Goal: Task Accomplishment & Management: Manage account settings

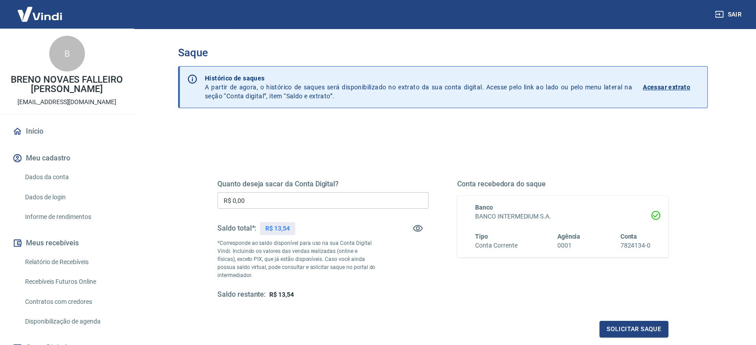
click at [294, 207] on input "R$ 0,00" at bounding box center [322, 200] width 211 height 17
type input "R$ 13,54"
click at [642, 328] on button "Solicitar saque" at bounding box center [633, 329] width 69 height 17
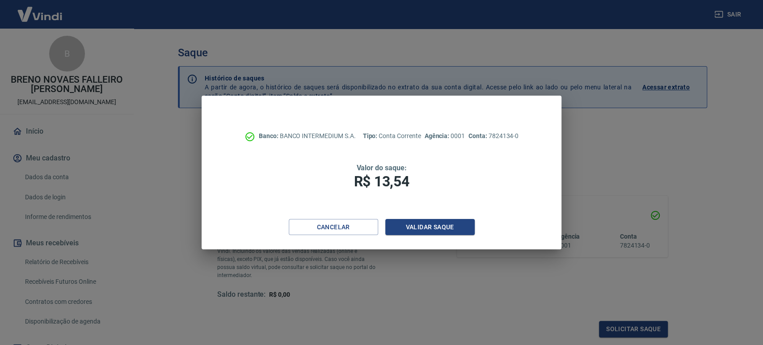
click at [515, 192] on div "Banco: BANCO INTERMEDIUM S.A. Tipo: Conta Corrente Agência: 0001 Conta: 7824134…" at bounding box center [382, 157] width 360 height 123
click at [441, 224] on button "Validar saque" at bounding box center [429, 227] width 89 height 17
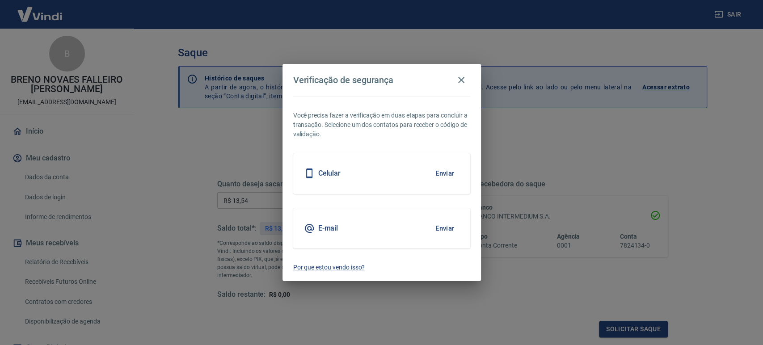
click at [448, 174] on button "Enviar" at bounding box center [445, 173] width 29 height 19
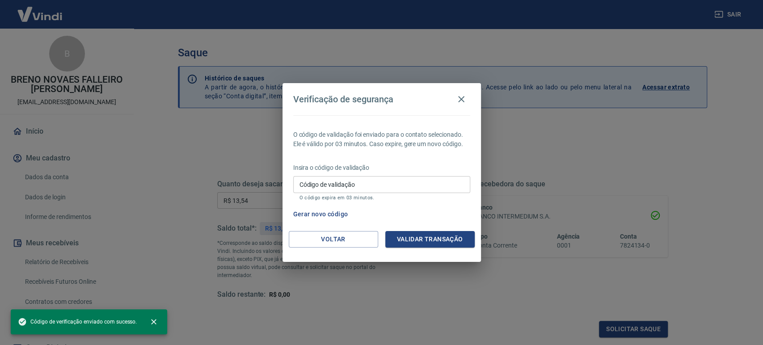
click at [392, 186] on input "Código de validação" at bounding box center [381, 184] width 177 height 17
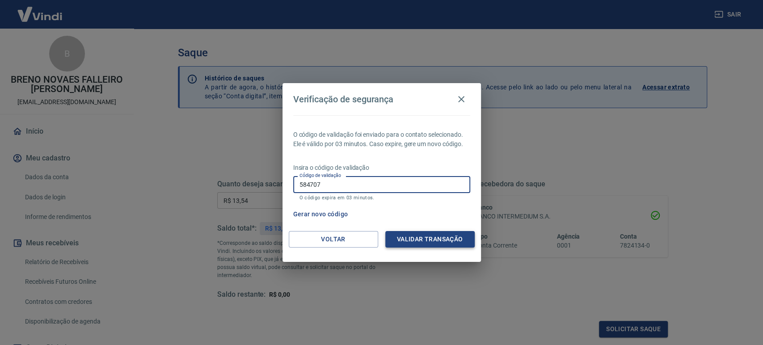
type input "584707"
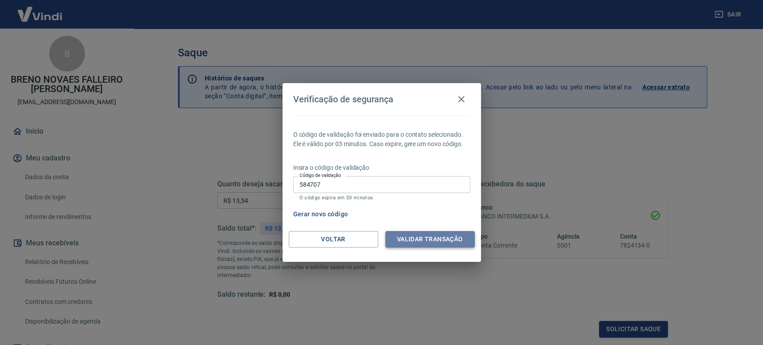
click at [415, 242] on button "Validar transação" at bounding box center [429, 239] width 89 height 17
